Goal: Information Seeking & Learning: Check status

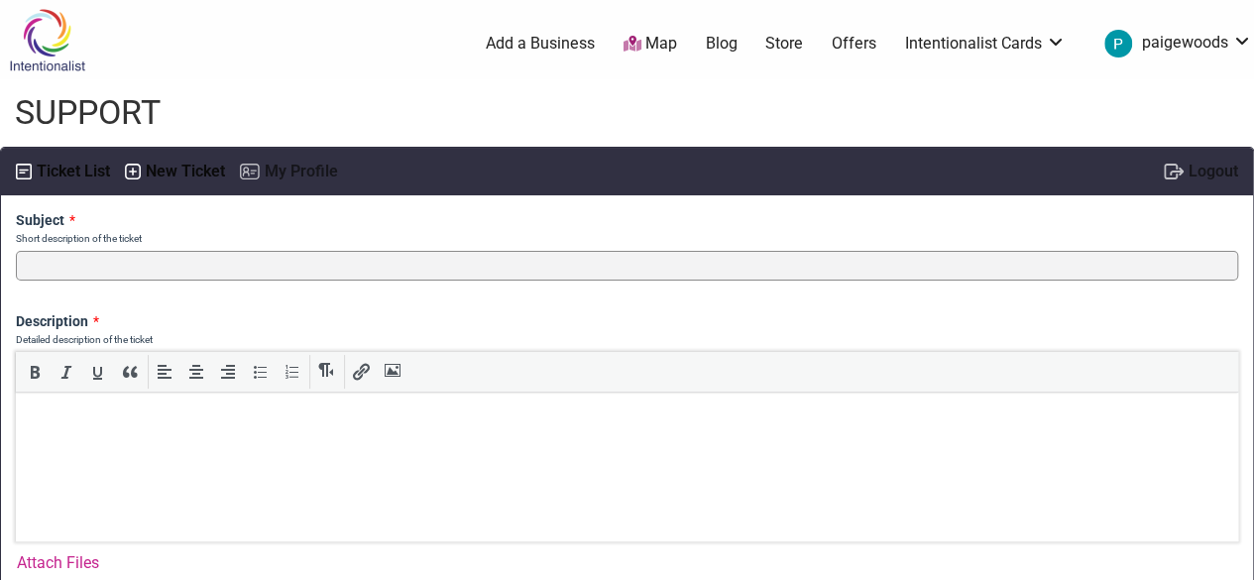
click at [65, 172] on label "Ticket List" at bounding box center [73, 172] width 73 height 29
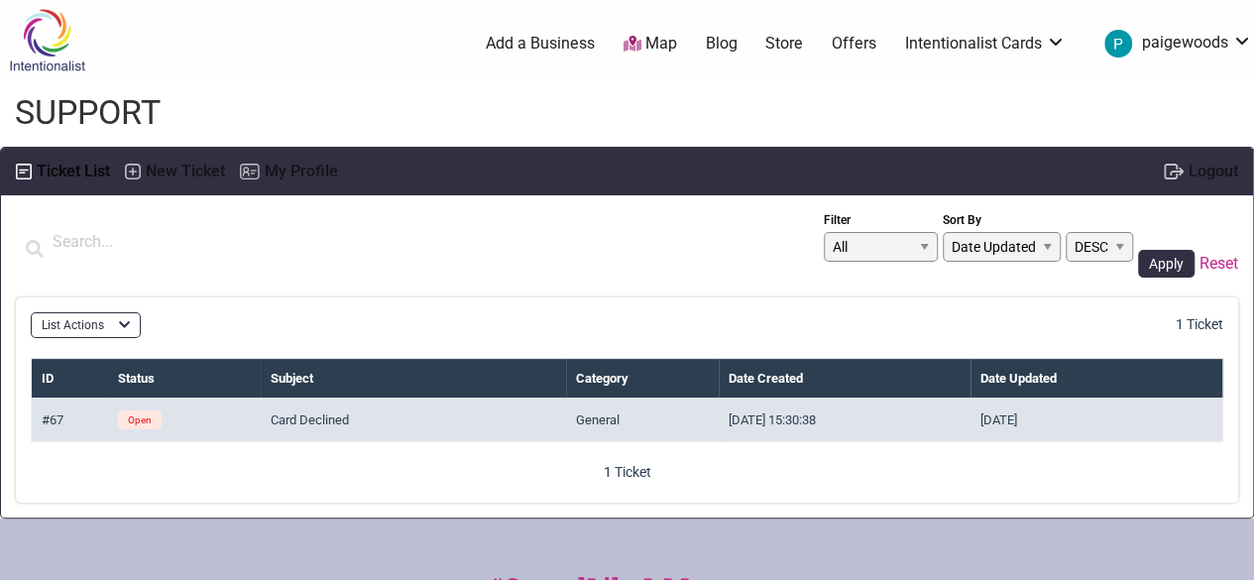
click at [318, 425] on td "Card Declined" at bounding box center [413, 420] width 305 height 44
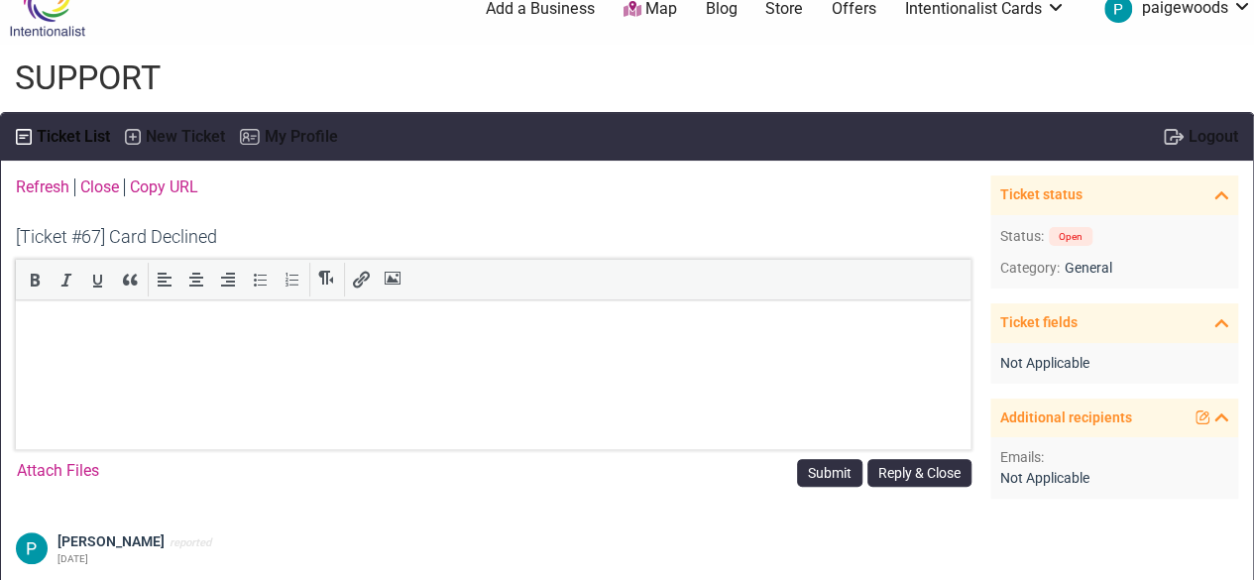
scroll to position [14, 0]
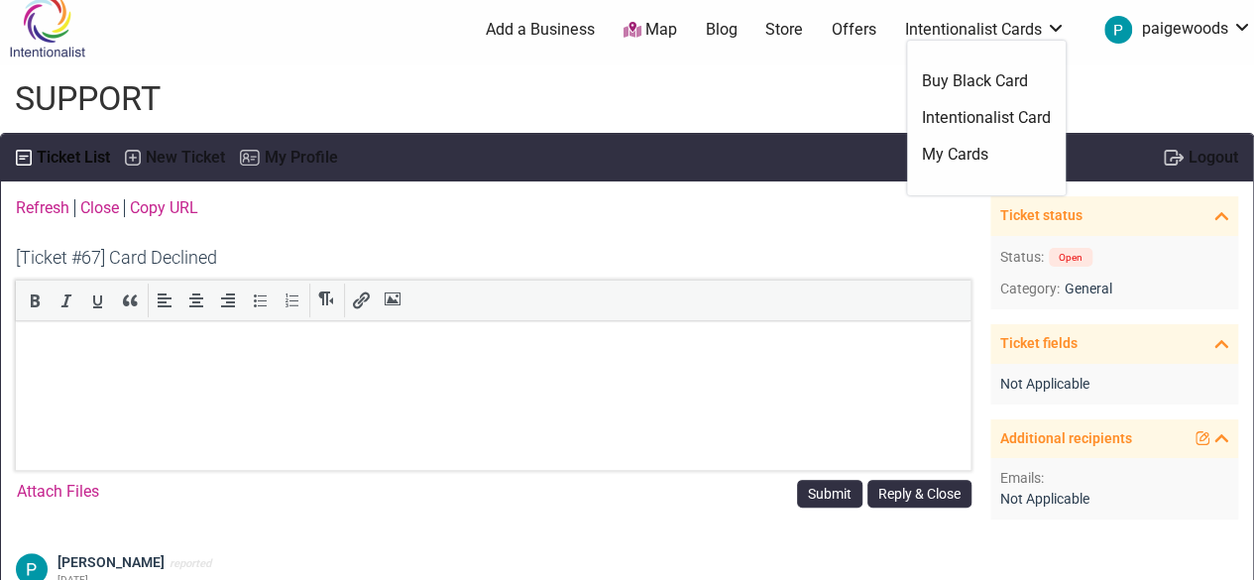
click at [979, 71] on link "Buy Black Card" at bounding box center [986, 81] width 129 height 22
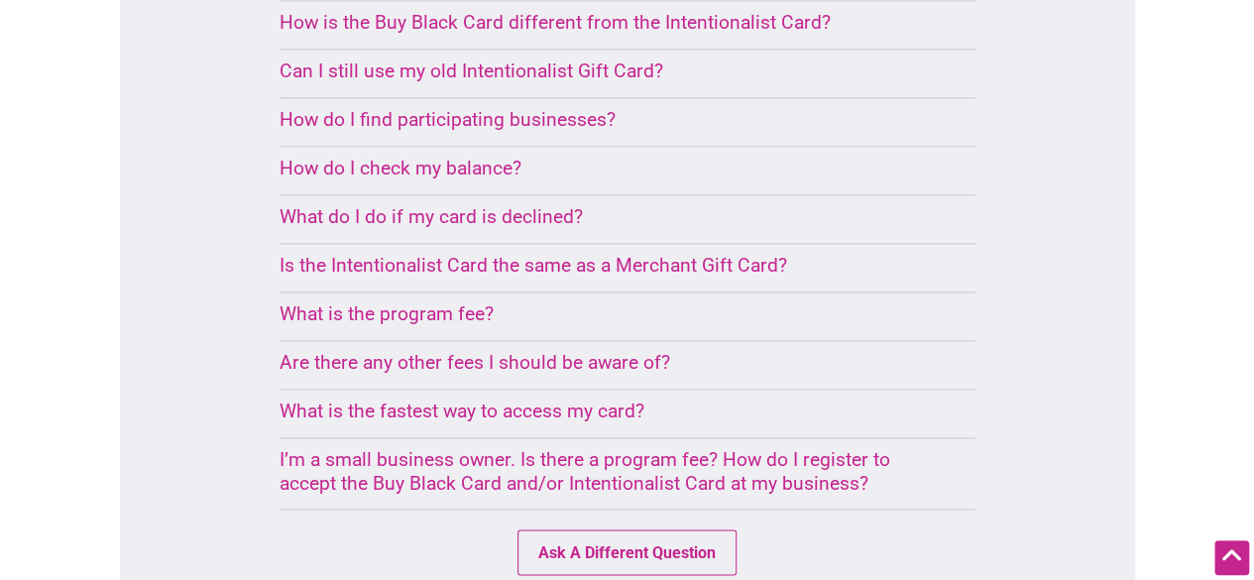
scroll to position [1409, 0]
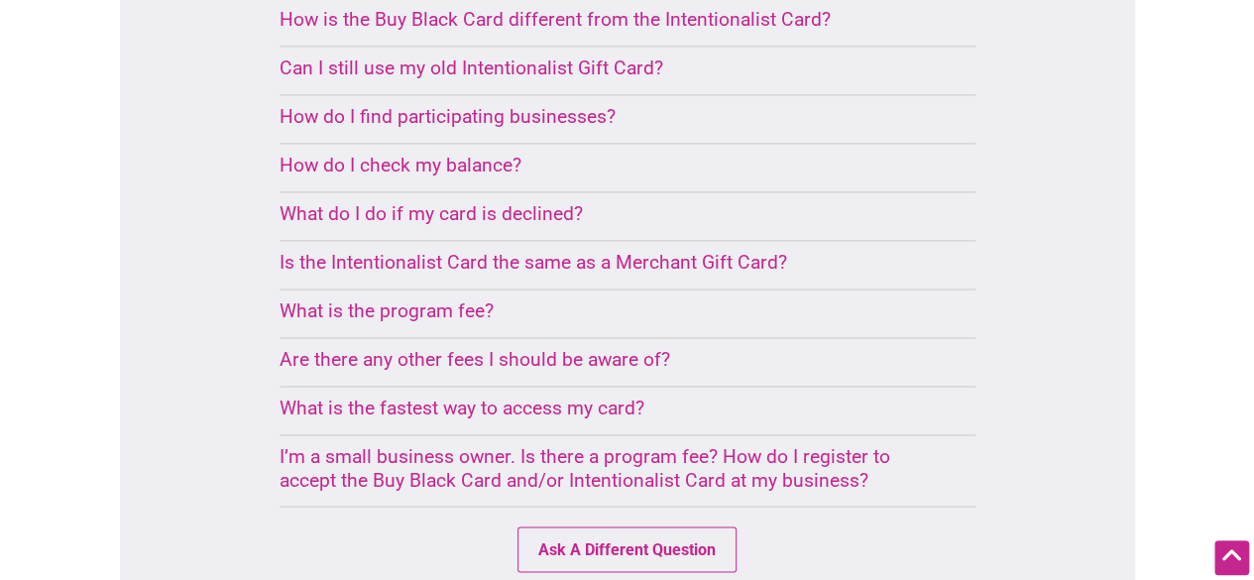
click at [479, 219] on div "What do I do if my card is declined?" at bounding box center [603, 213] width 648 height 23
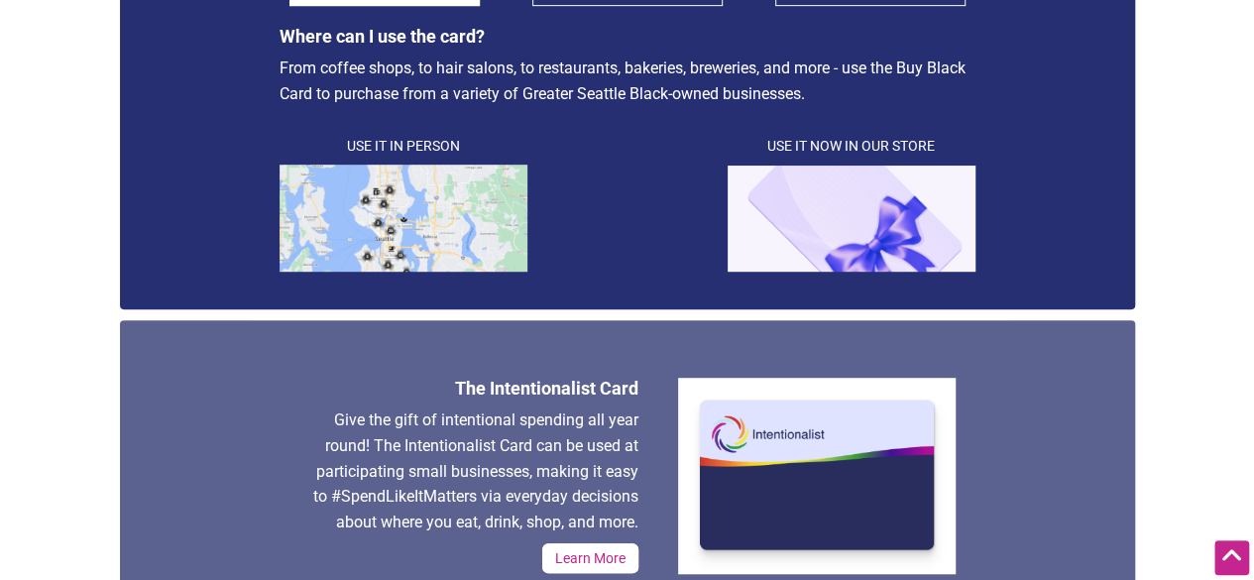
scroll to position [0, 0]
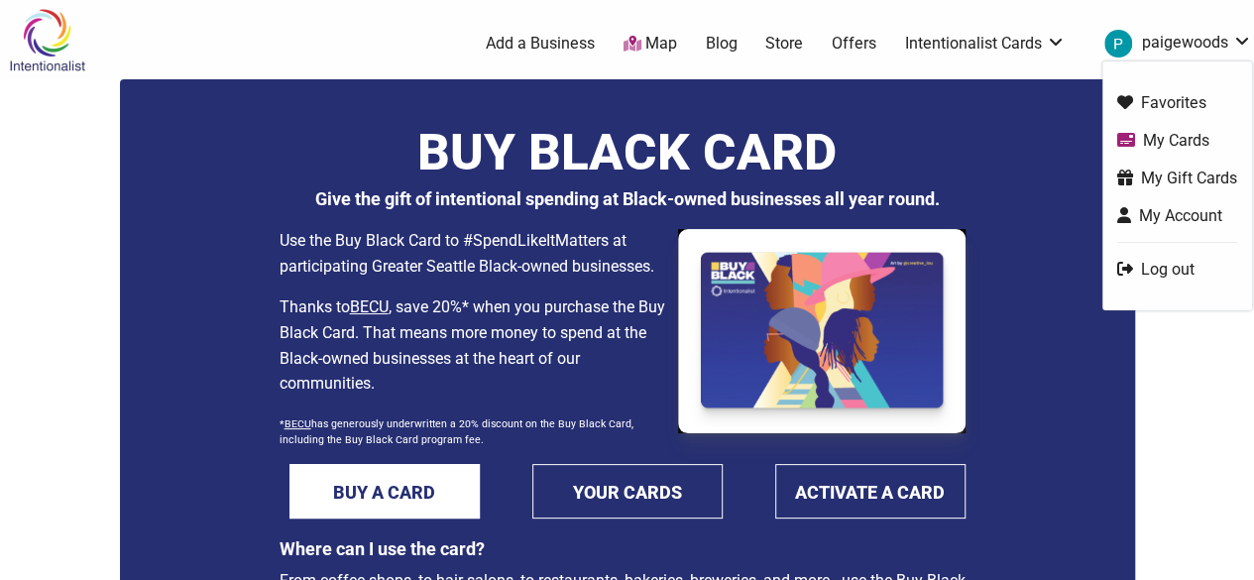
click at [1155, 140] on link "My Cards" at bounding box center [1177, 140] width 120 height 23
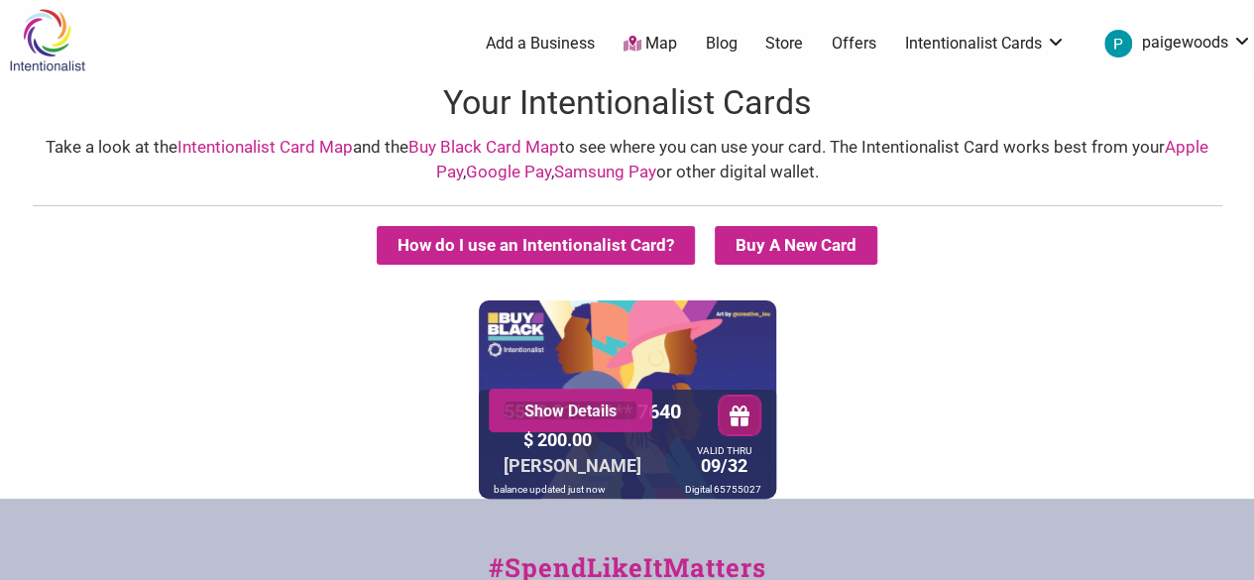
click at [570, 413] on link "Show Details" at bounding box center [570, 410] width 134 height 20
click at [215, 142] on link "Intentionalist Card Map" at bounding box center [264, 147] width 175 height 20
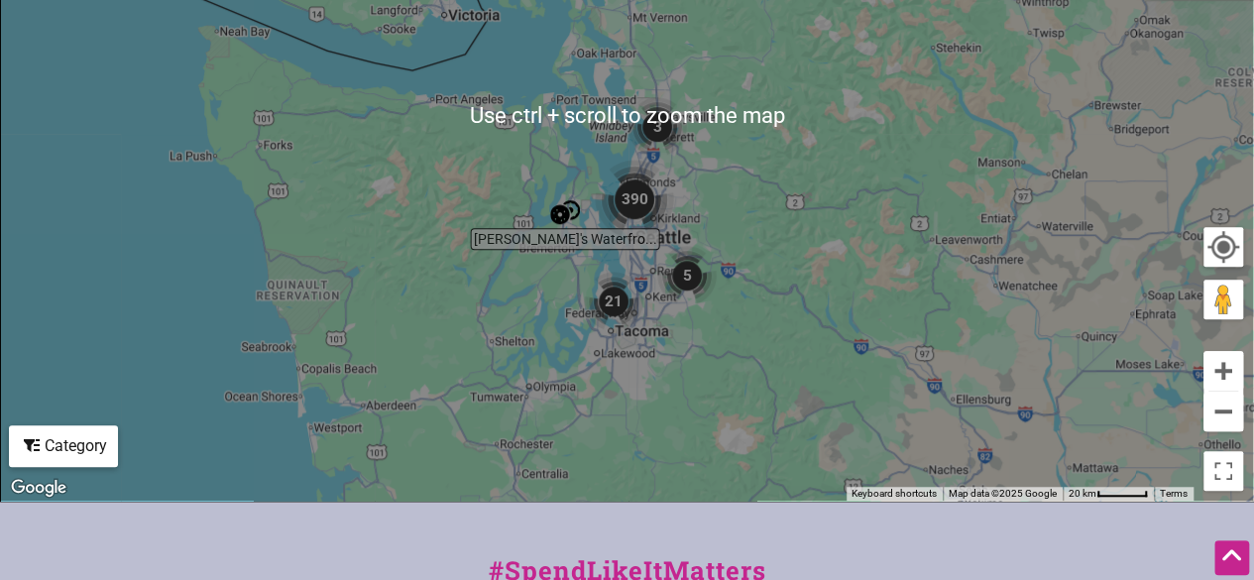
scroll to position [567, 0]
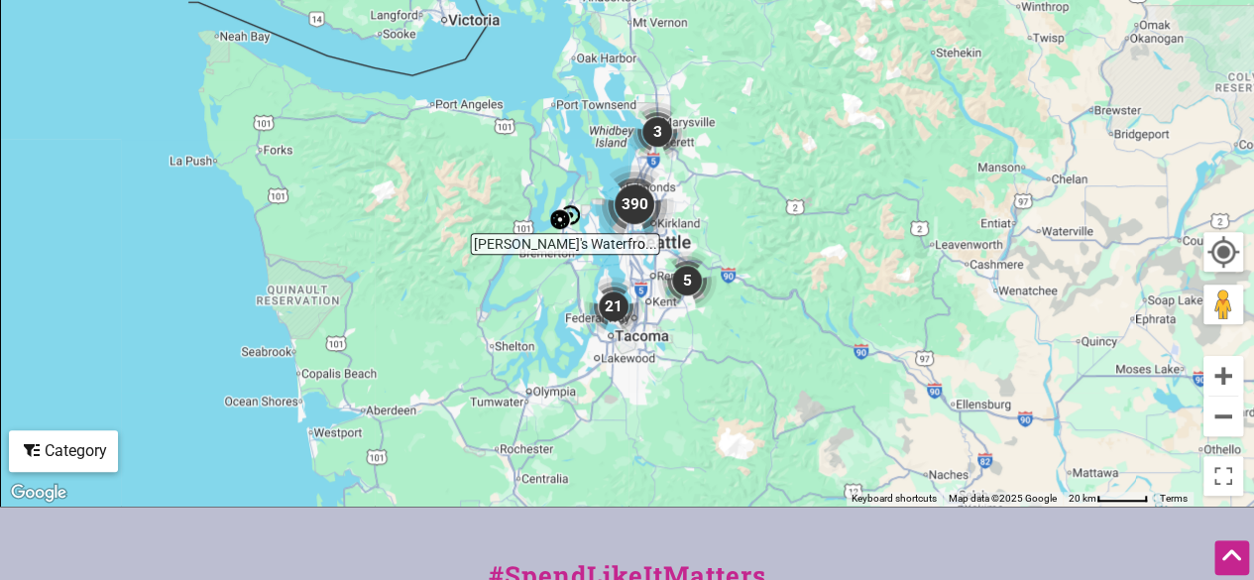
click at [636, 205] on img "390" at bounding box center [634, 204] width 79 height 79
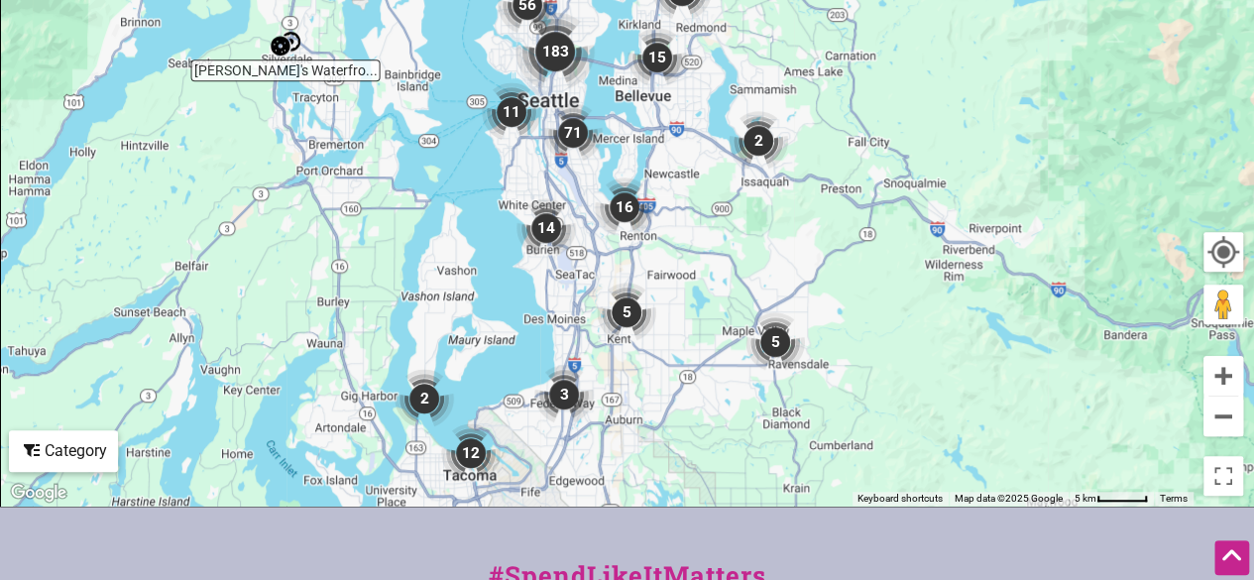
click at [625, 209] on img "16" at bounding box center [624, 206] width 59 height 59
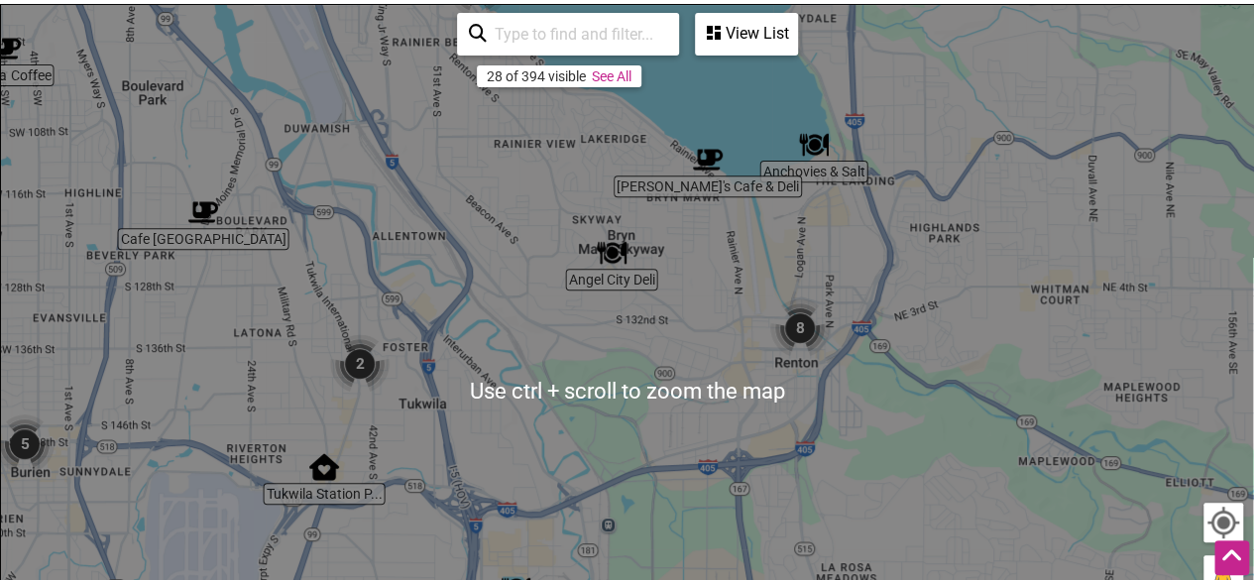
scroll to position [291, 0]
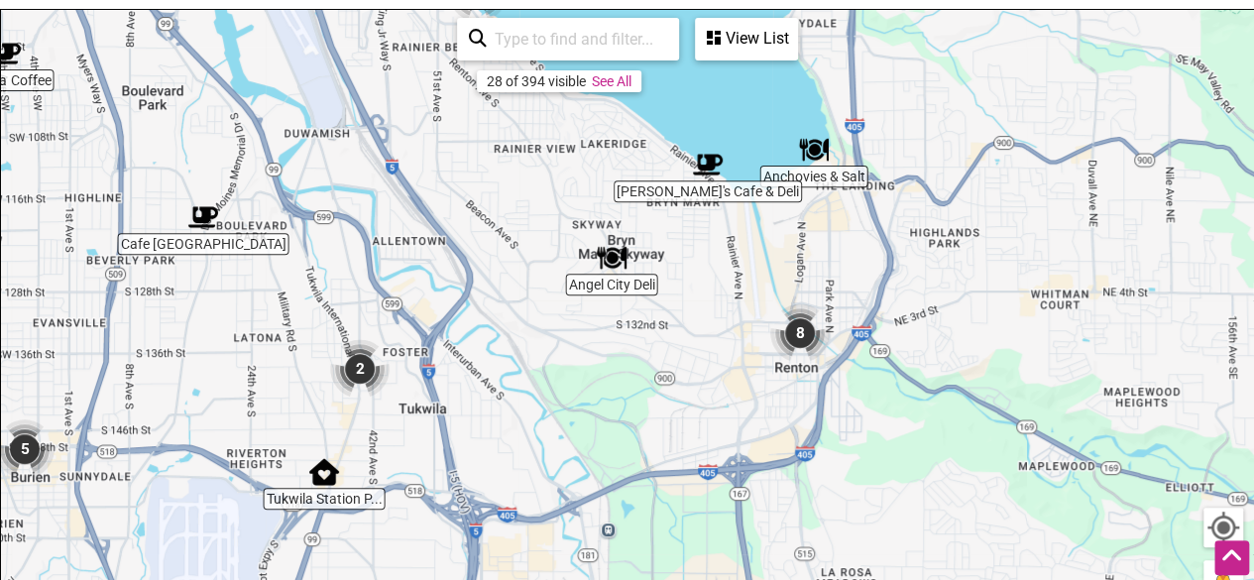
click at [802, 337] on img "8" at bounding box center [799, 332] width 59 height 59
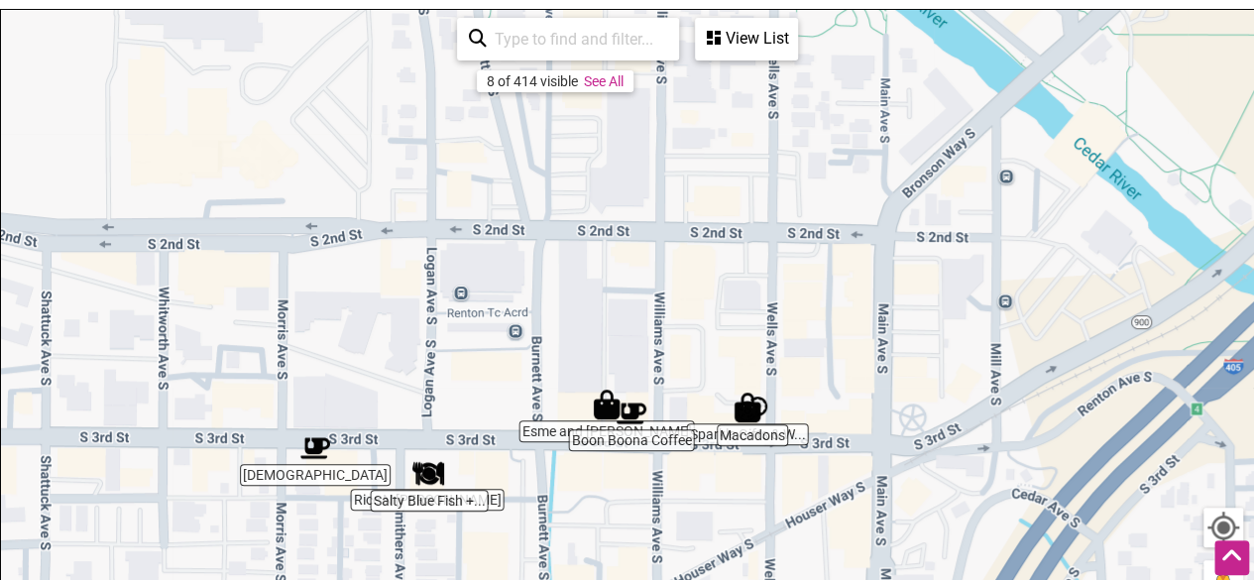
drag, startPoint x: 627, startPoint y: 456, endPoint x: 628, endPoint y: 221, distance: 234.9
click at [628, 221] on div "To navigate, press the arrow keys." at bounding box center [627, 395] width 1252 height 771
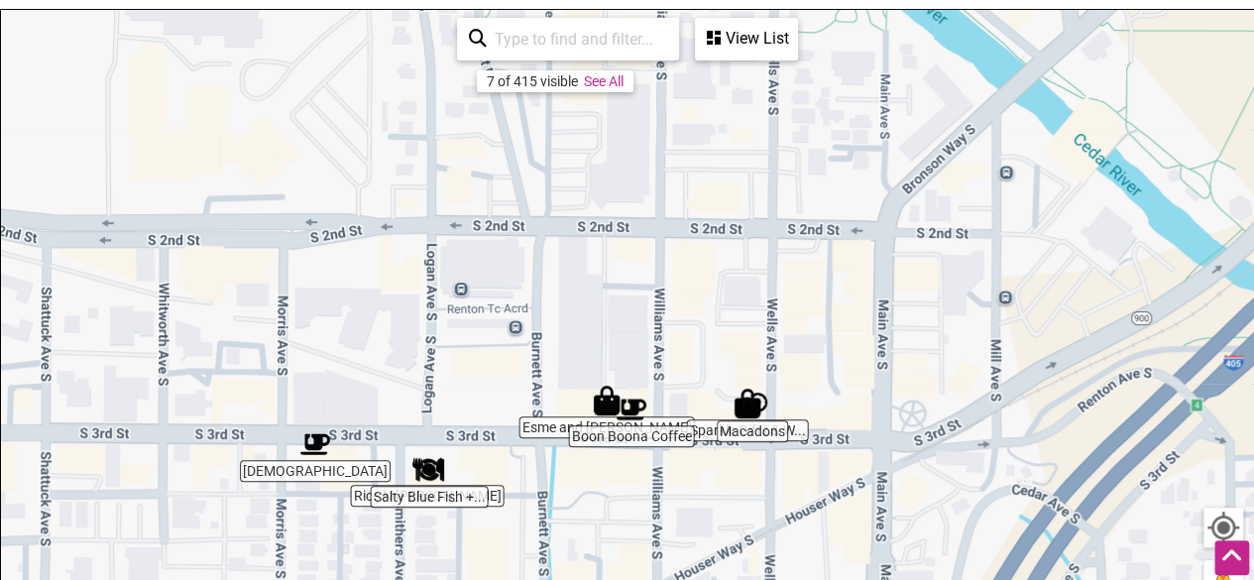
click at [749, 58] on div "View List Sorry...nothing found. BOGA 505 S 3rd St a, Renton, WA 98057 Neighbor…" at bounding box center [746, 39] width 103 height 43
click at [743, 43] on div "View List" at bounding box center [746, 39] width 99 height 38
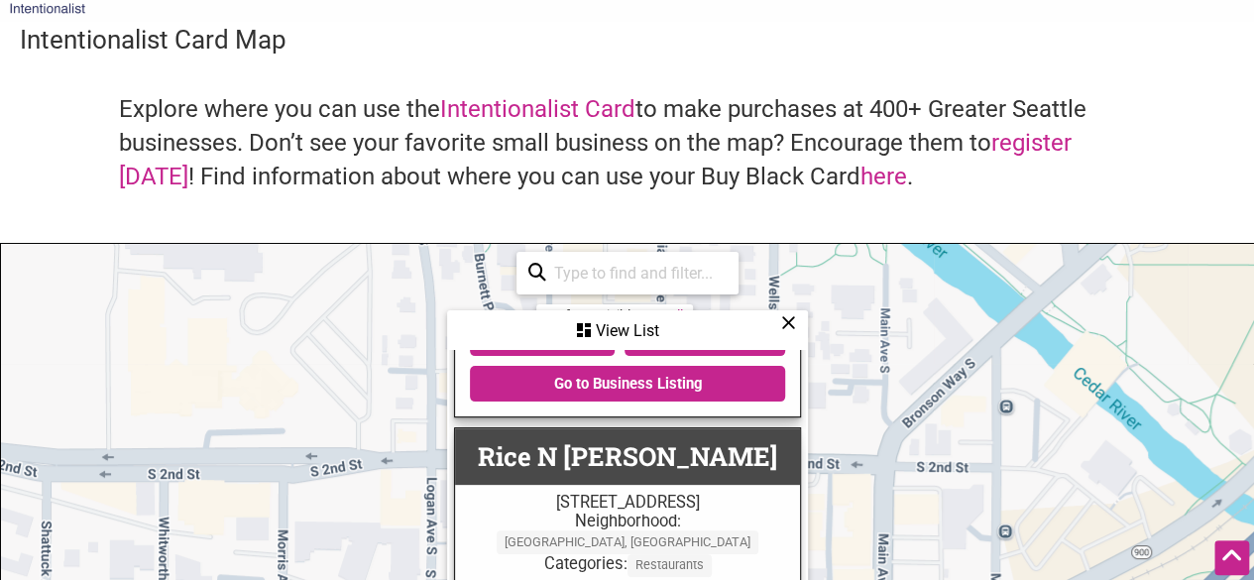
scroll to position [0, 0]
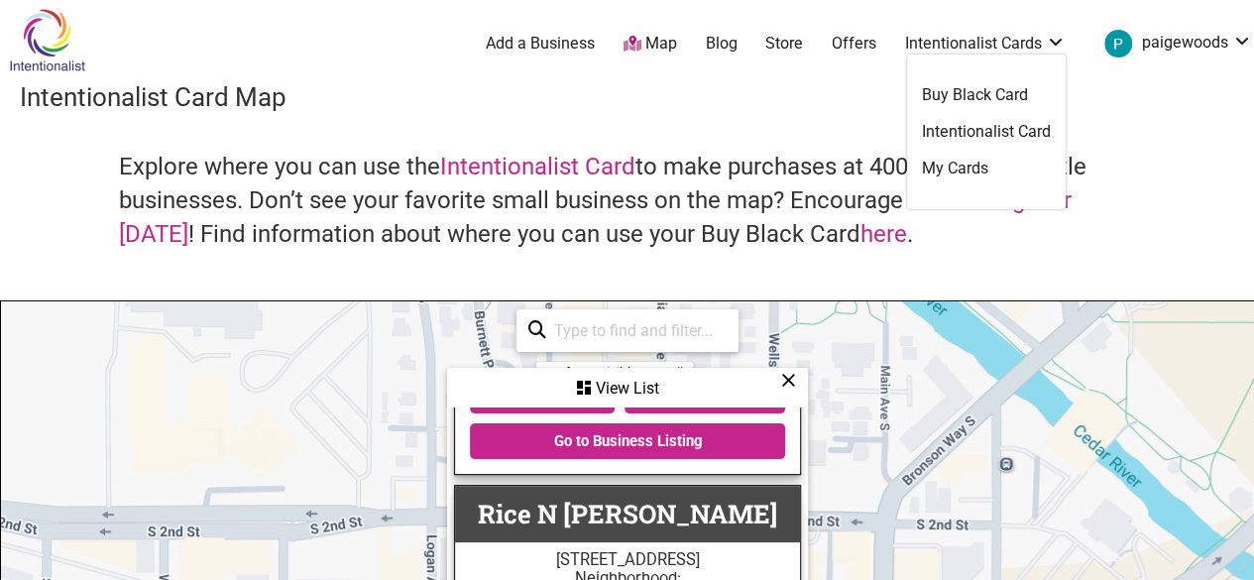
click at [937, 101] on link "Buy Black Card" at bounding box center [986, 95] width 129 height 22
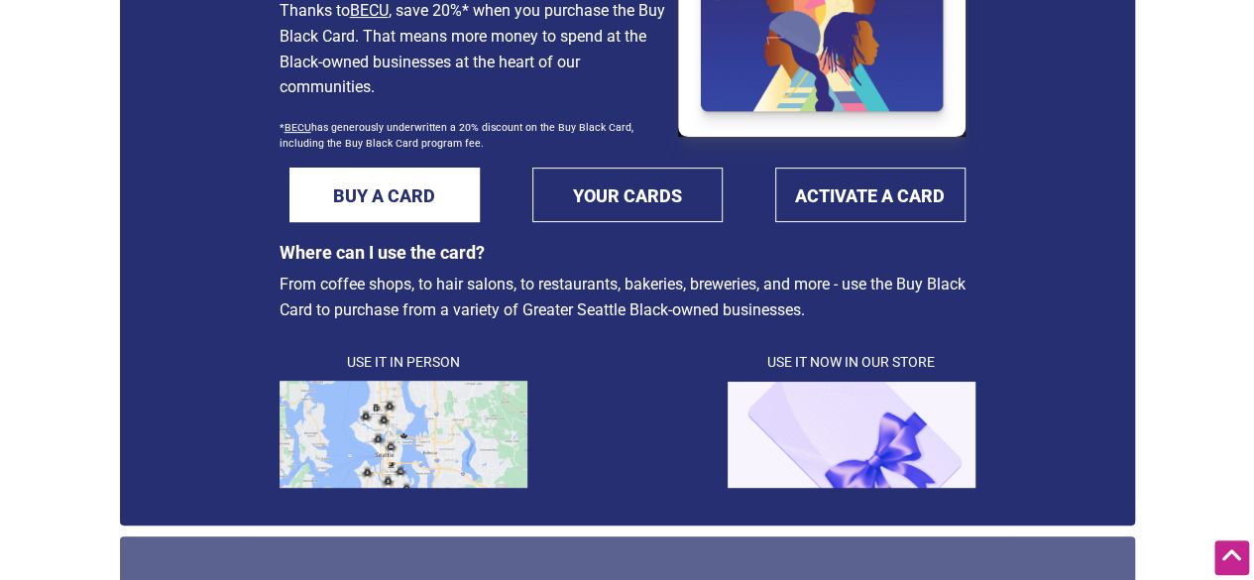
scroll to position [297, 0]
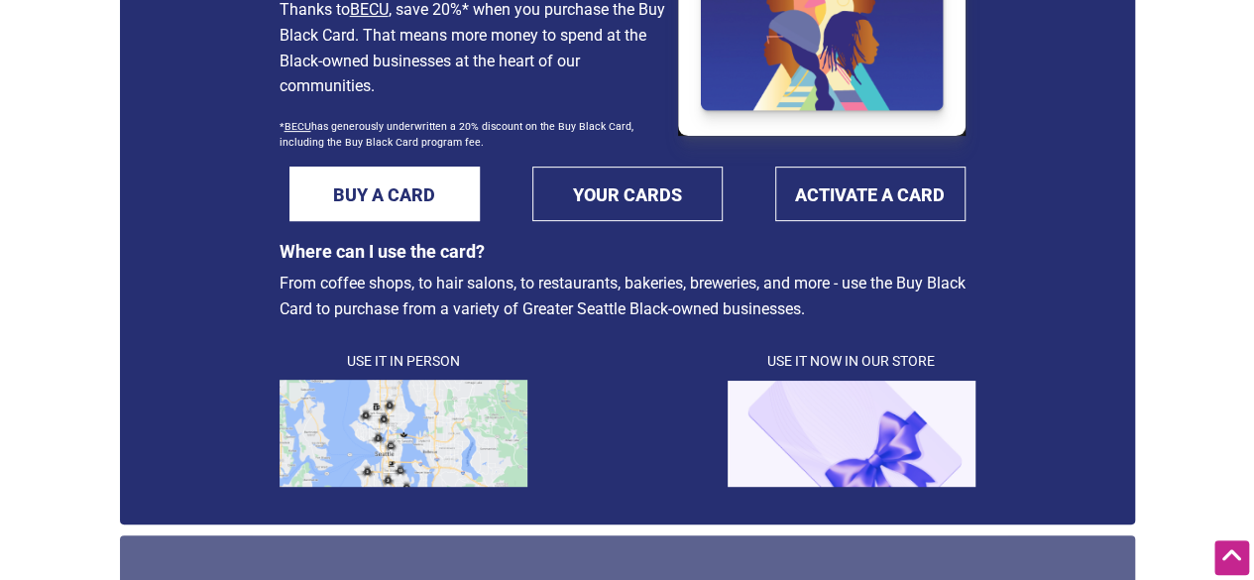
click at [444, 446] on img at bounding box center [403, 433] width 248 height 107
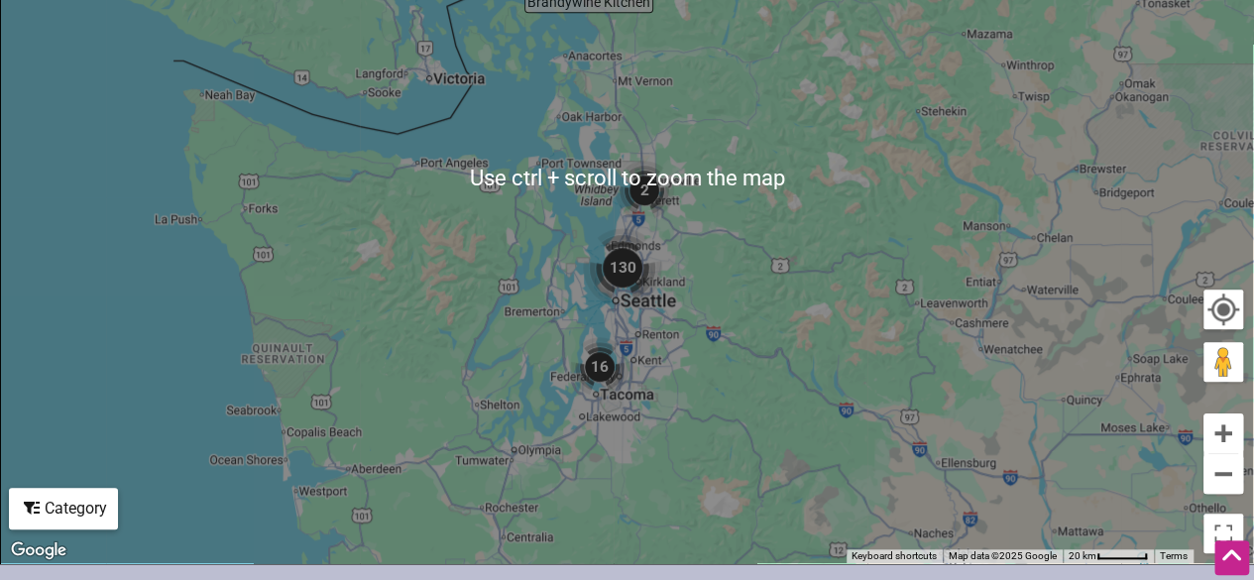
scroll to position [719, 0]
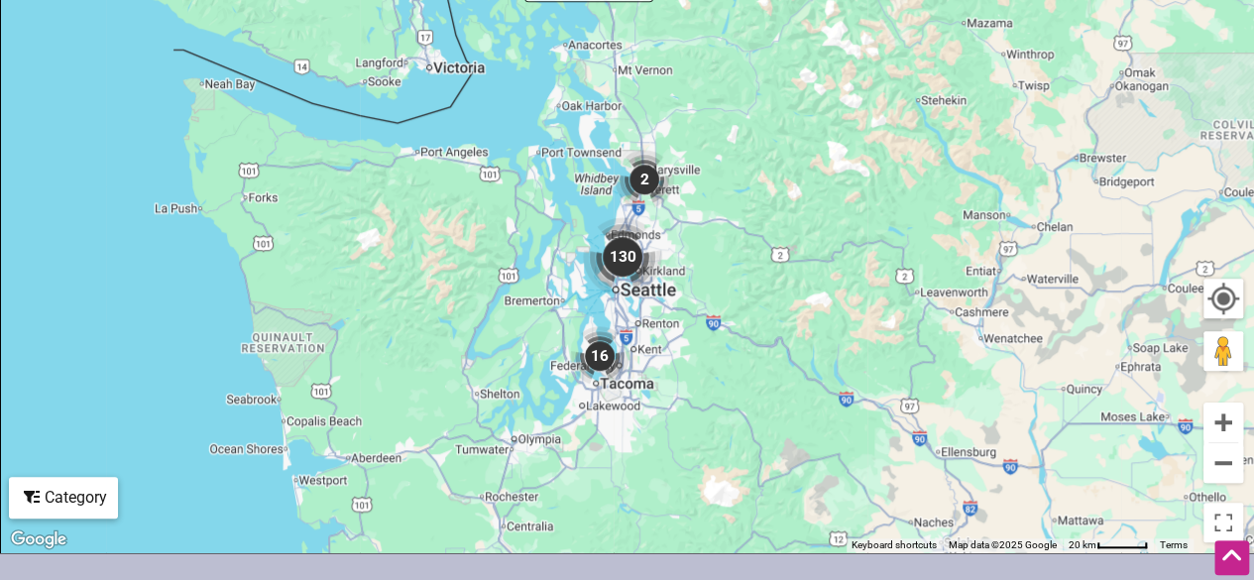
click at [611, 219] on img "130" at bounding box center [622, 256] width 79 height 79
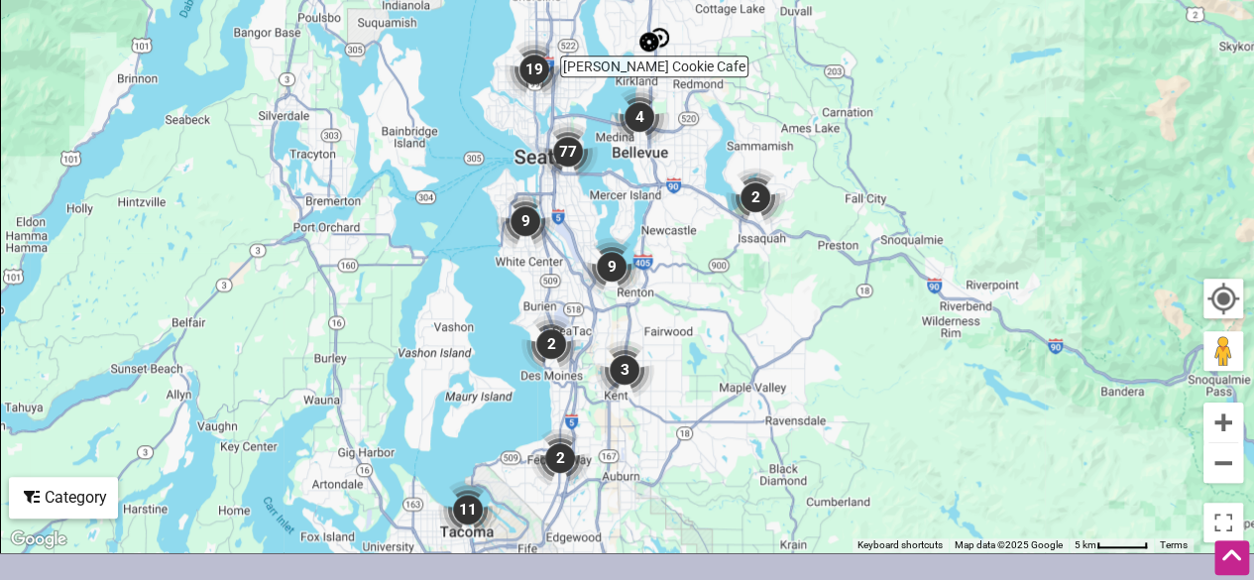
click at [614, 237] on img "9" at bounding box center [611, 266] width 59 height 59
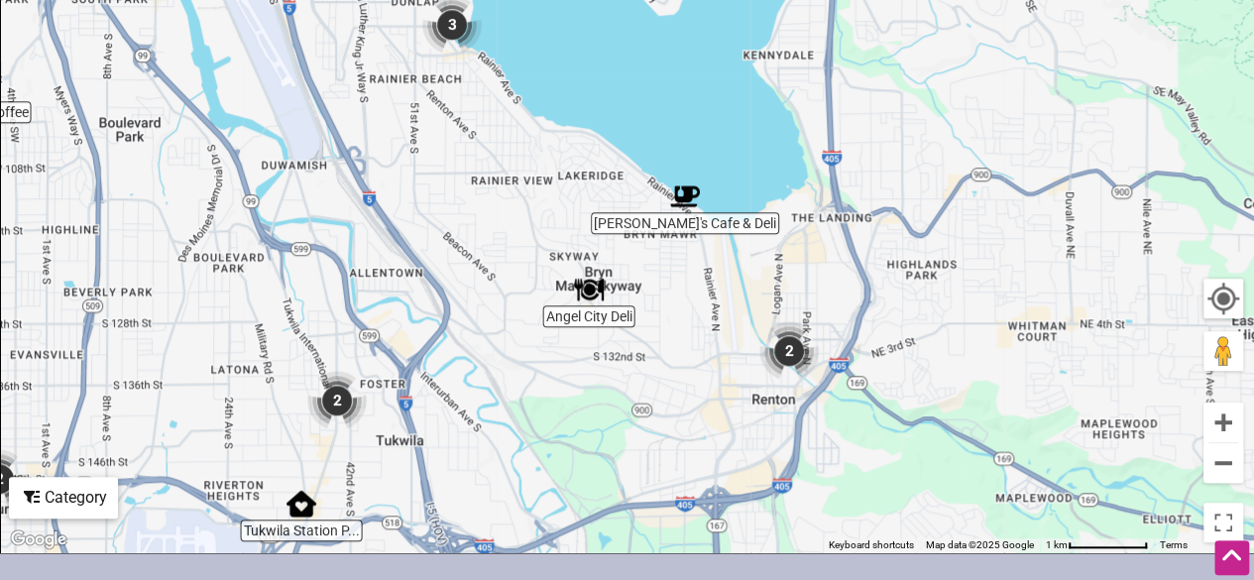
drag, startPoint x: 569, startPoint y: 100, endPoint x: 546, endPoint y: 374, distance: 274.5
click at [546, 374] on div "To navigate, press the arrow keys." at bounding box center [627, 166] width 1252 height 771
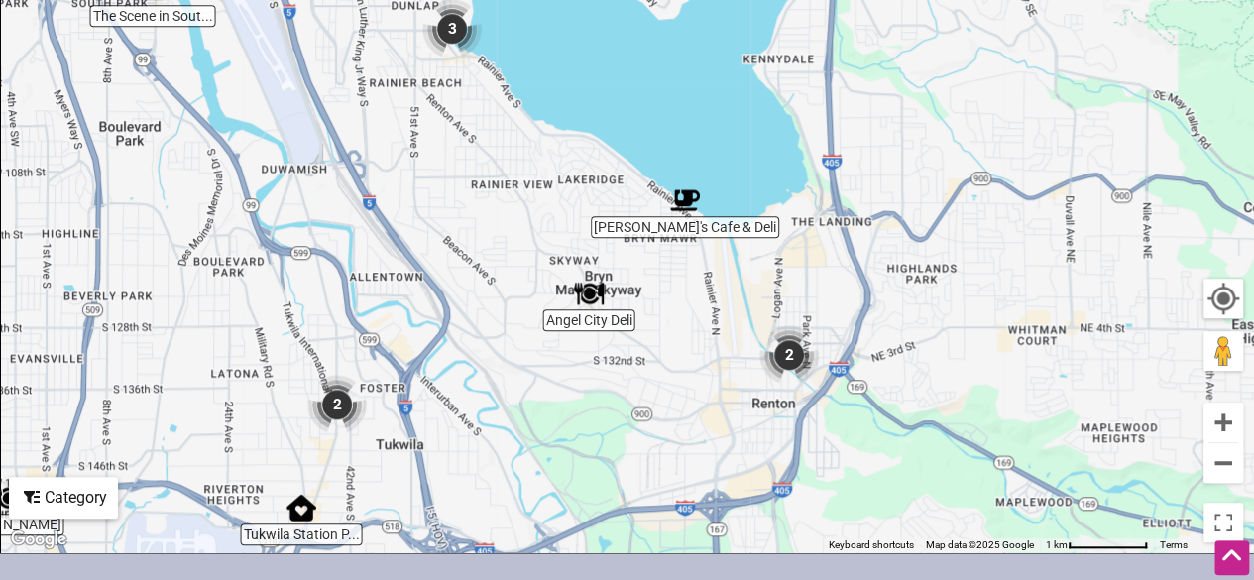
click at [779, 330] on img "2" at bounding box center [788, 354] width 59 height 59
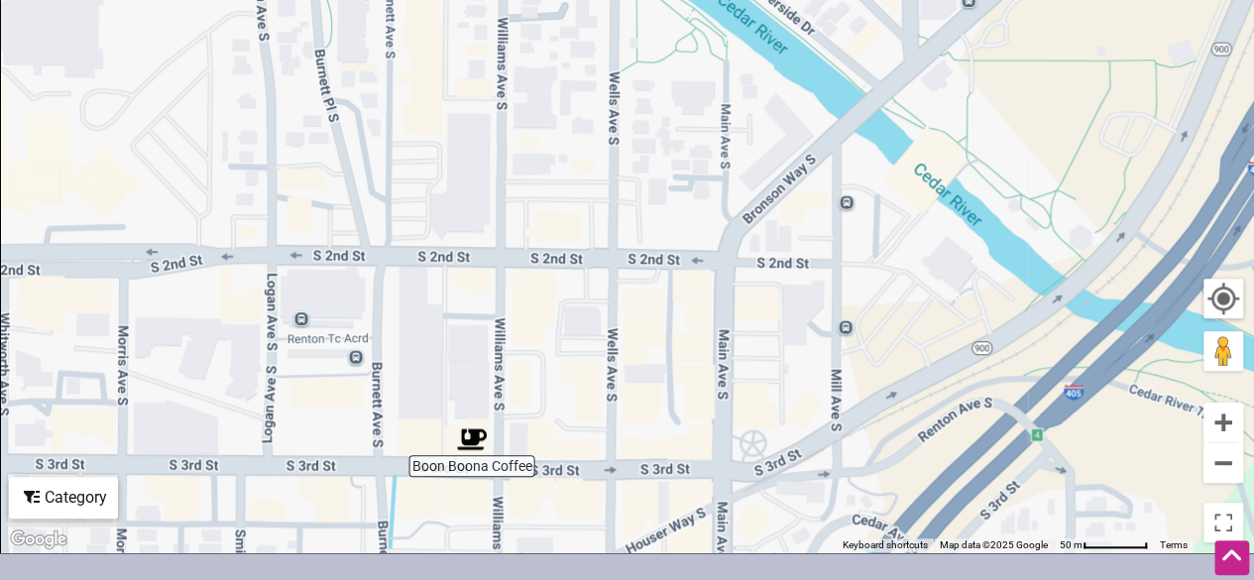
click at [458, 443] on div "To navigate, press the arrow keys." at bounding box center [627, 166] width 1252 height 771
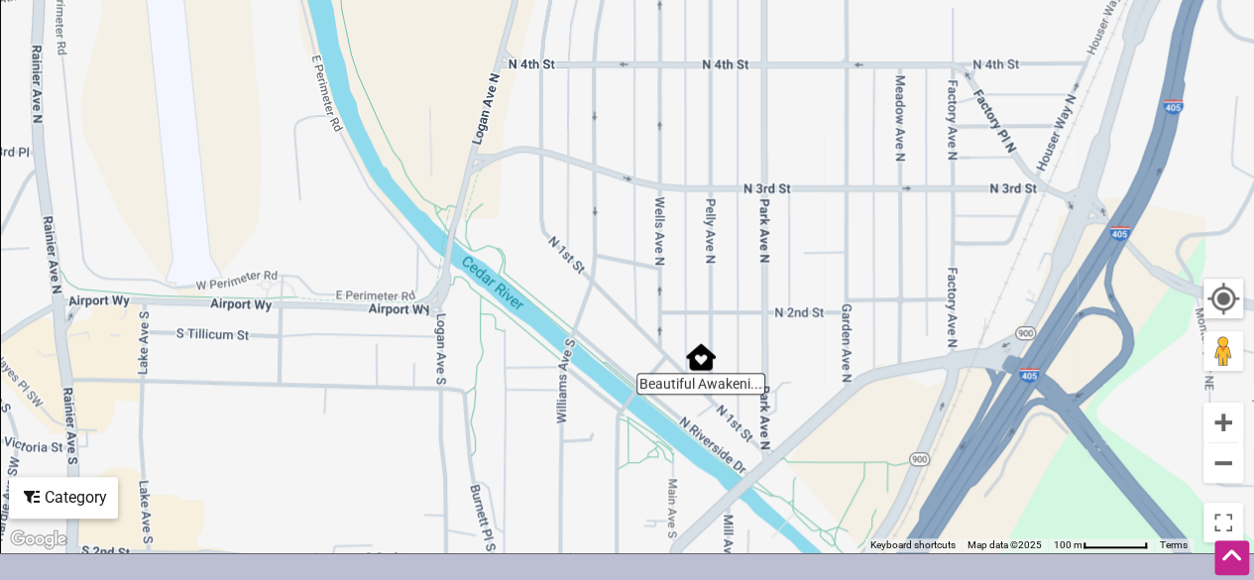
drag, startPoint x: 714, startPoint y: 107, endPoint x: 651, endPoint y: 459, distance: 357.3
click at [651, 459] on div "To navigate, press the arrow keys." at bounding box center [627, 166] width 1252 height 771
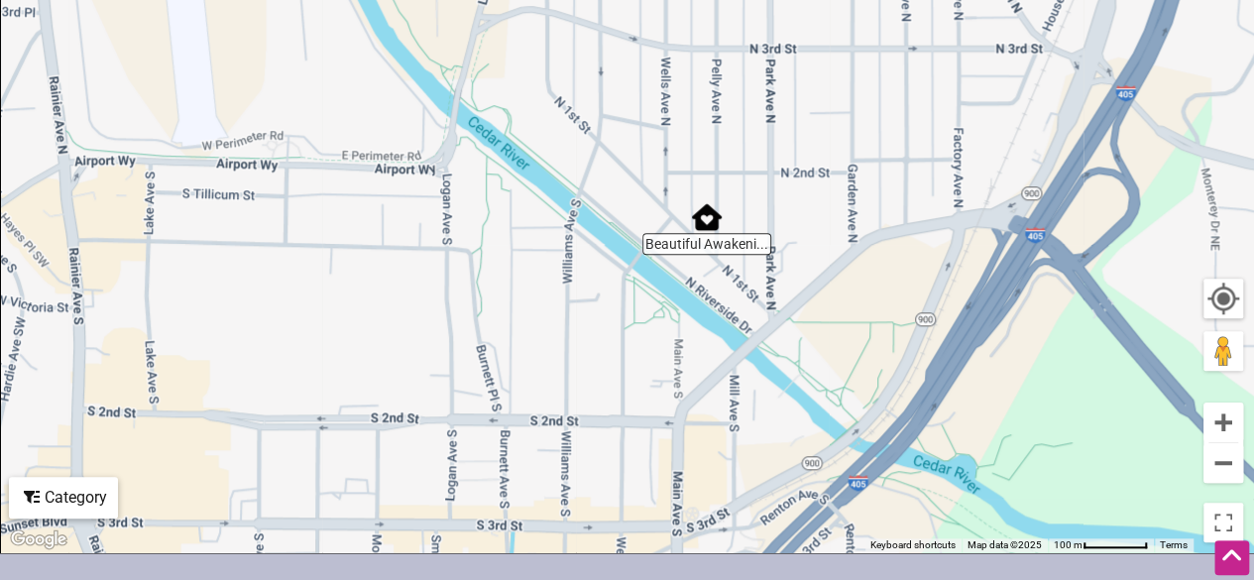
drag, startPoint x: 687, startPoint y: 290, endPoint x: 692, endPoint y: 136, distance: 154.7
click at [692, 136] on div "To navigate, press the arrow keys." at bounding box center [627, 166] width 1252 height 771
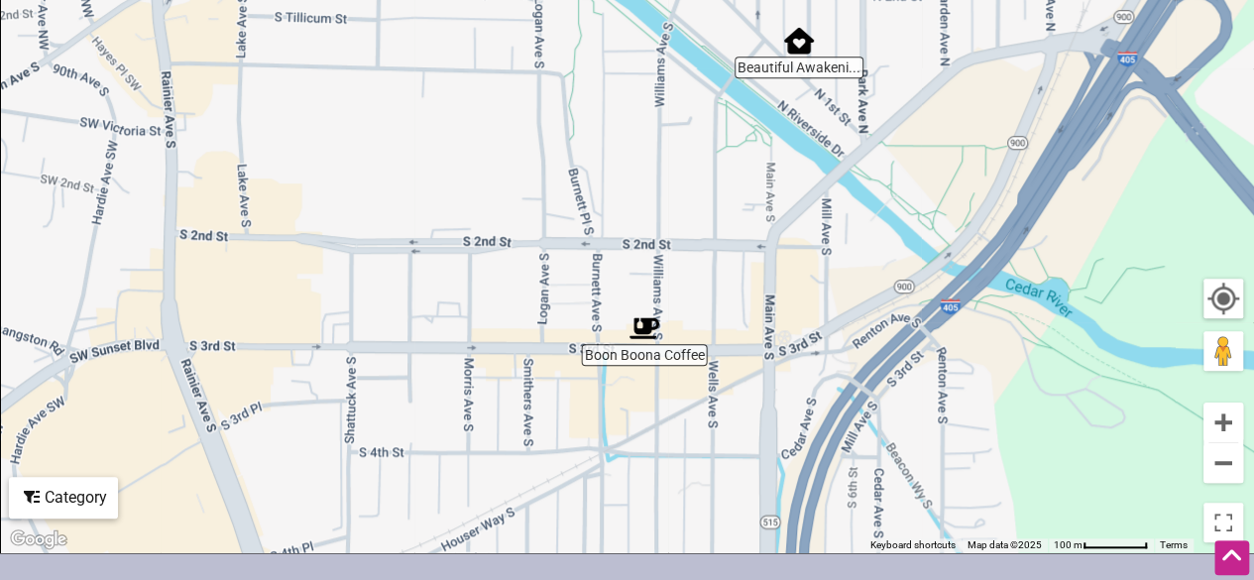
drag, startPoint x: 574, startPoint y: 302, endPoint x: 630, endPoint y: 138, distance: 173.9
click at [630, 138] on div "To navigate, press the arrow keys." at bounding box center [627, 166] width 1252 height 771
